Goal: Register for event/course

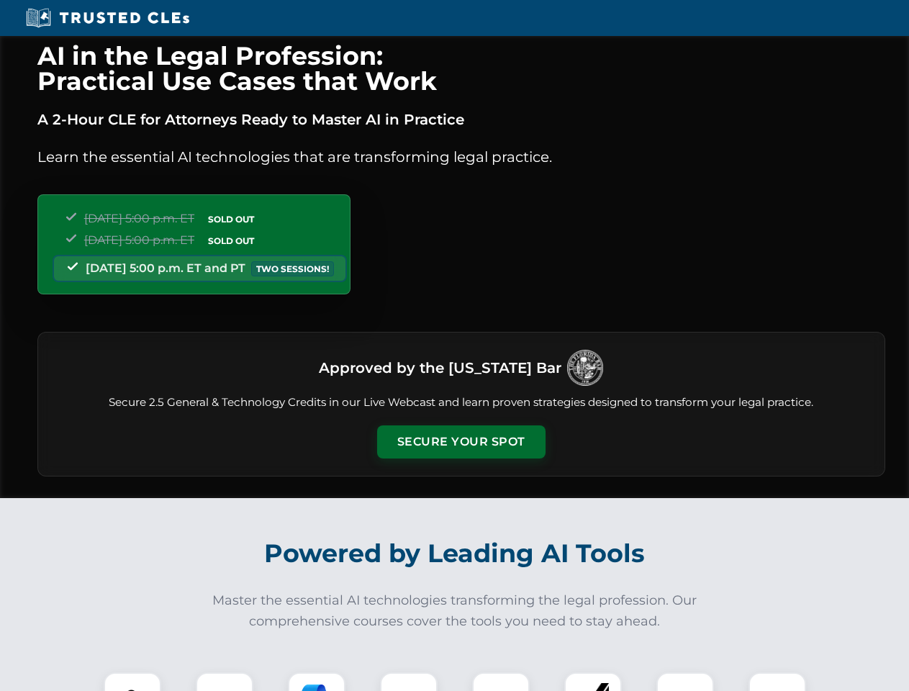
click at [461, 442] on button "Secure Your Spot" at bounding box center [461, 441] width 168 height 33
click at [132, 682] on img at bounding box center [133, 701] width 42 height 42
click at [225, 682] on div at bounding box center [225, 701] width 58 height 58
